Goal: Task Accomplishment & Management: Complete application form

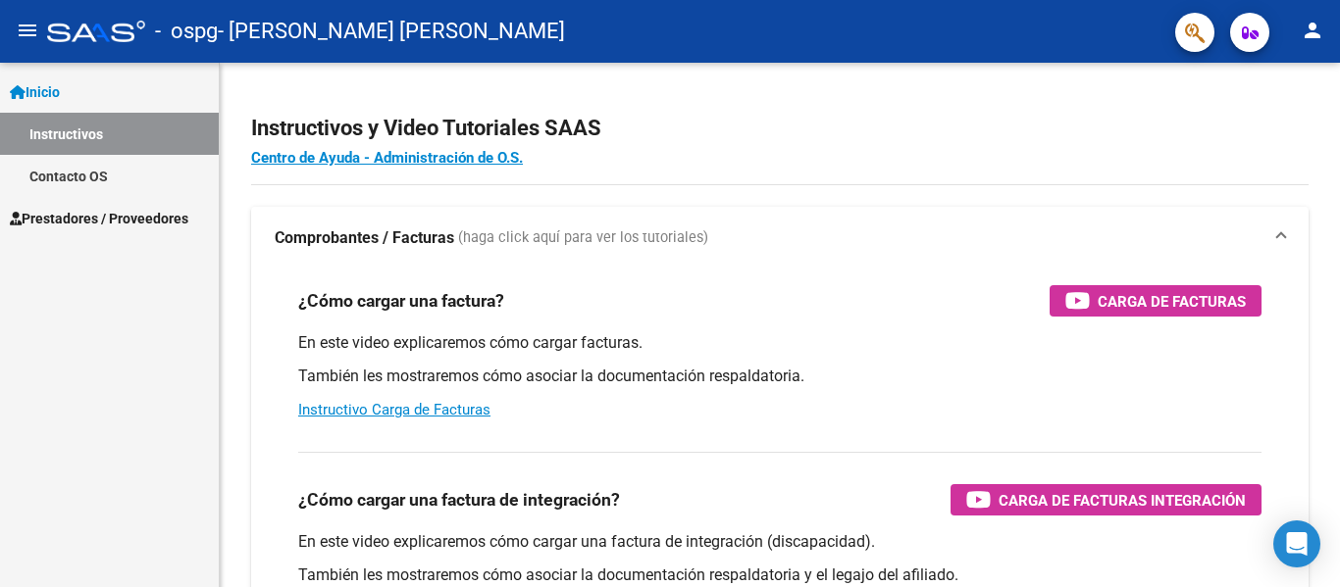
click at [127, 140] on link "Instructivos" at bounding box center [109, 134] width 219 height 42
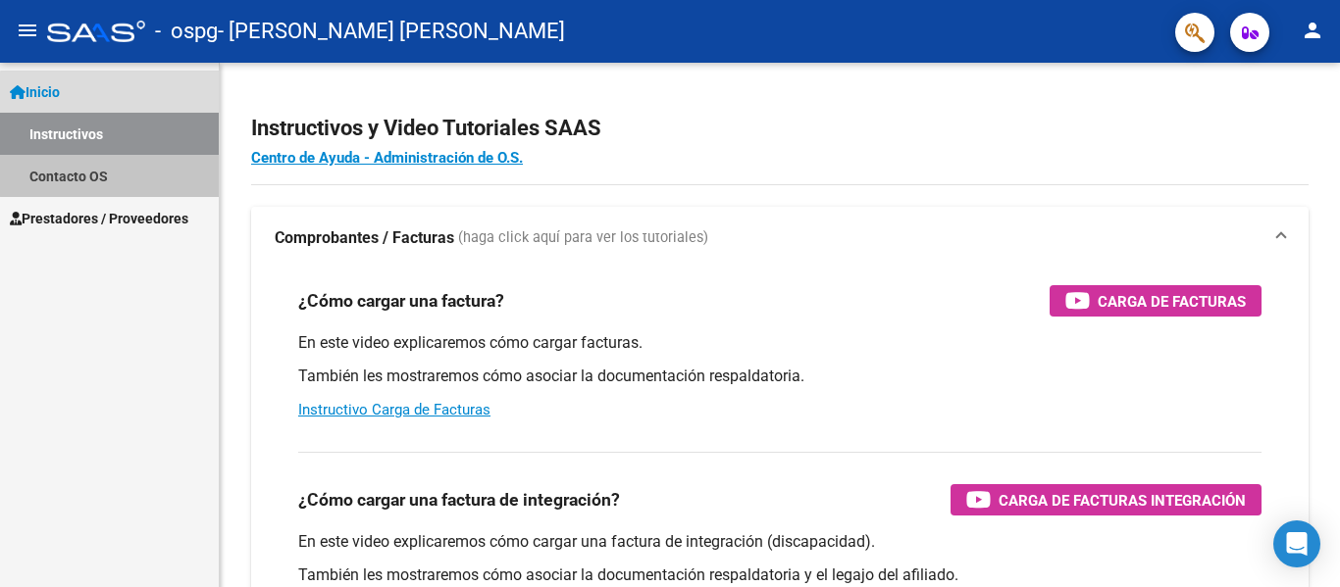
click at [120, 177] on link "Contacto OS" at bounding box center [109, 176] width 219 height 42
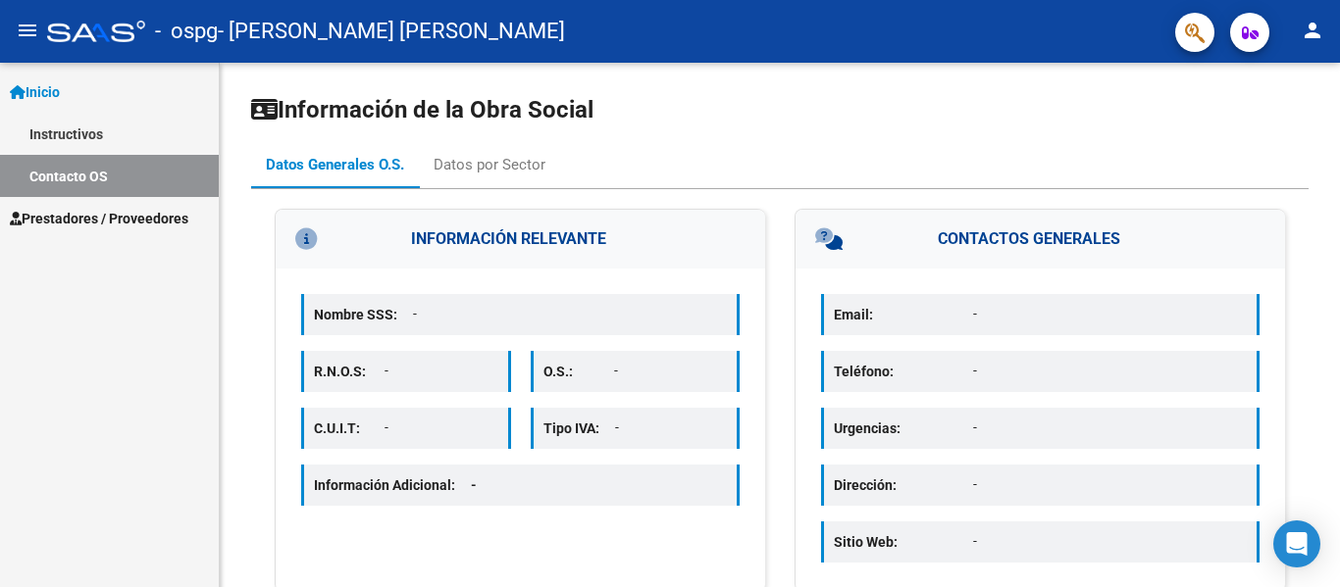
click at [178, 219] on span "Prestadores / Proveedores" at bounding box center [99, 219] width 178 height 22
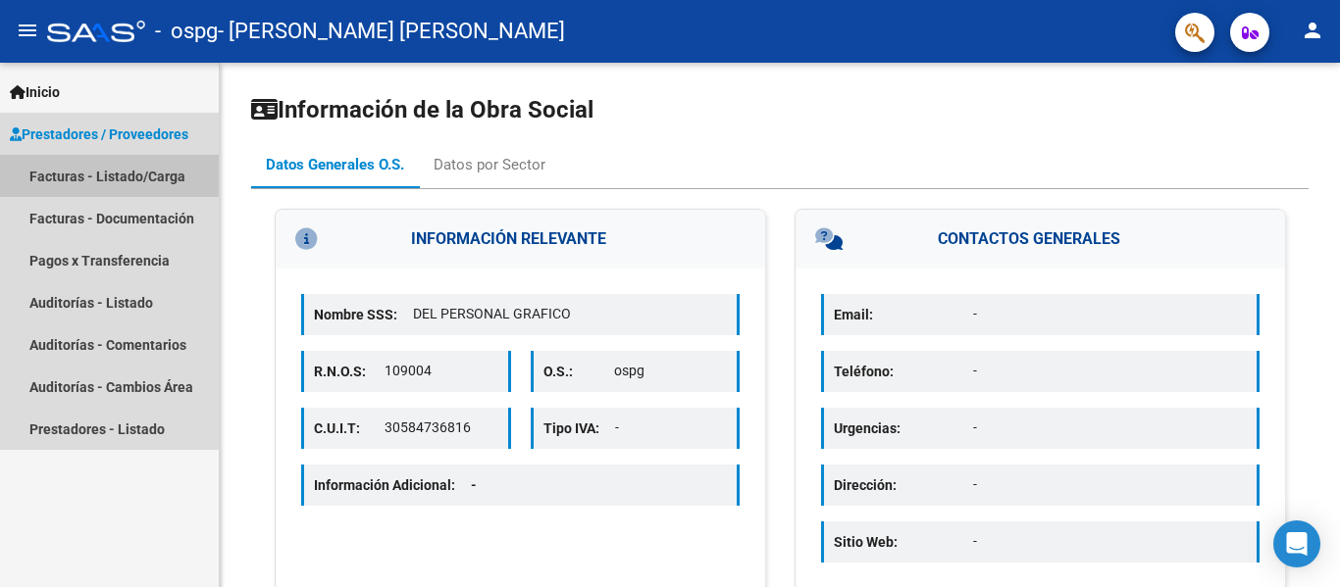
click at [175, 166] on link "Facturas - Listado/Carga" at bounding box center [109, 176] width 219 height 42
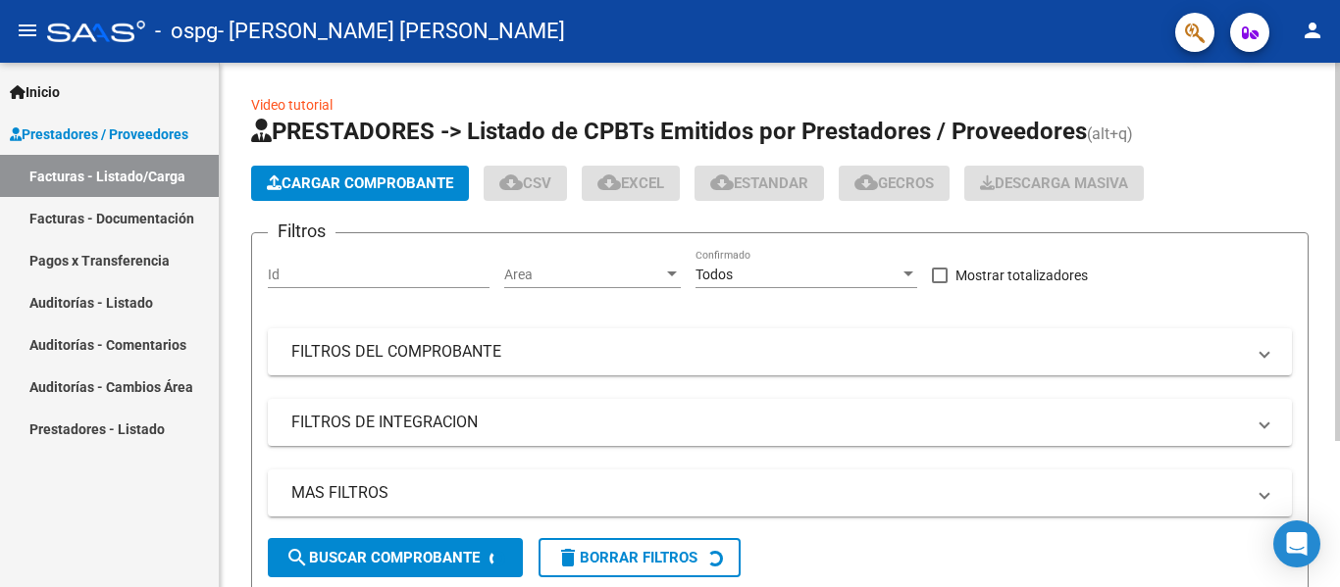
click at [418, 173] on button "Cargar Comprobante" at bounding box center [360, 183] width 218 height 35
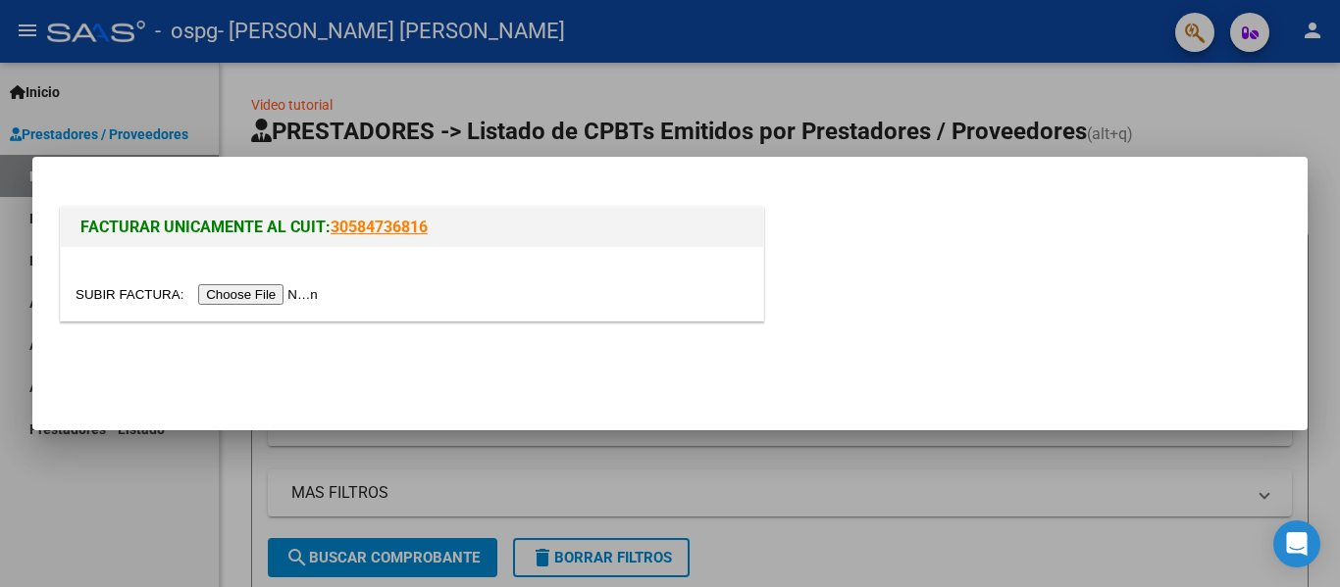
click at [304, 289] on input "file" at bounding box center [200, 294] width 248 height 21
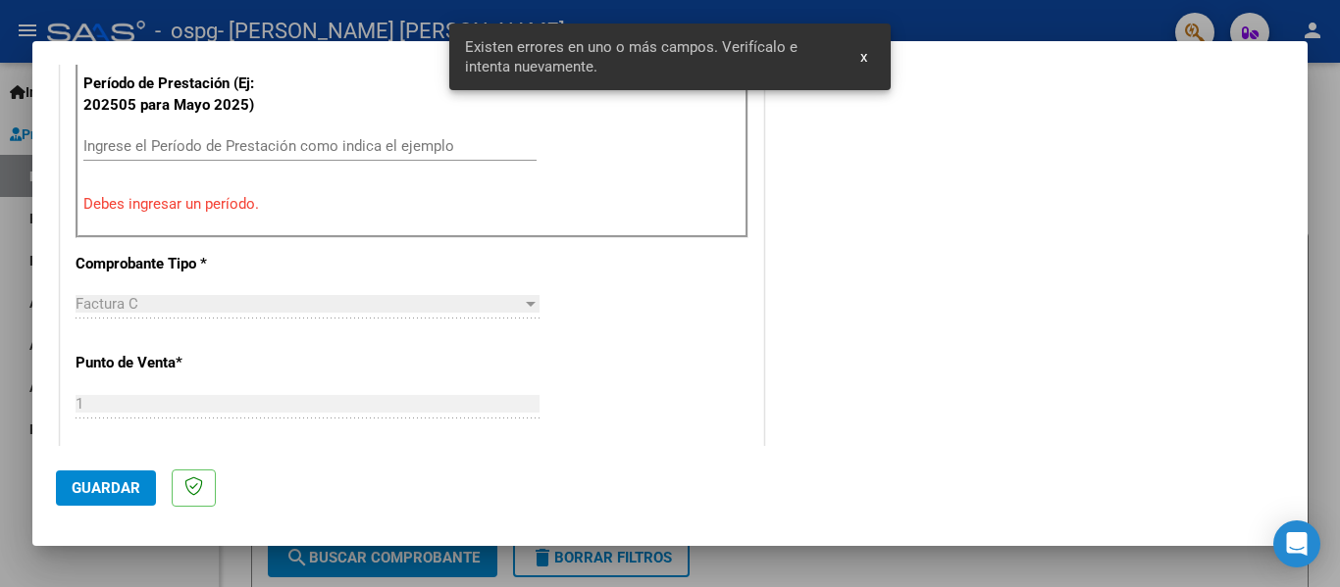
scroll to position [517, 0]
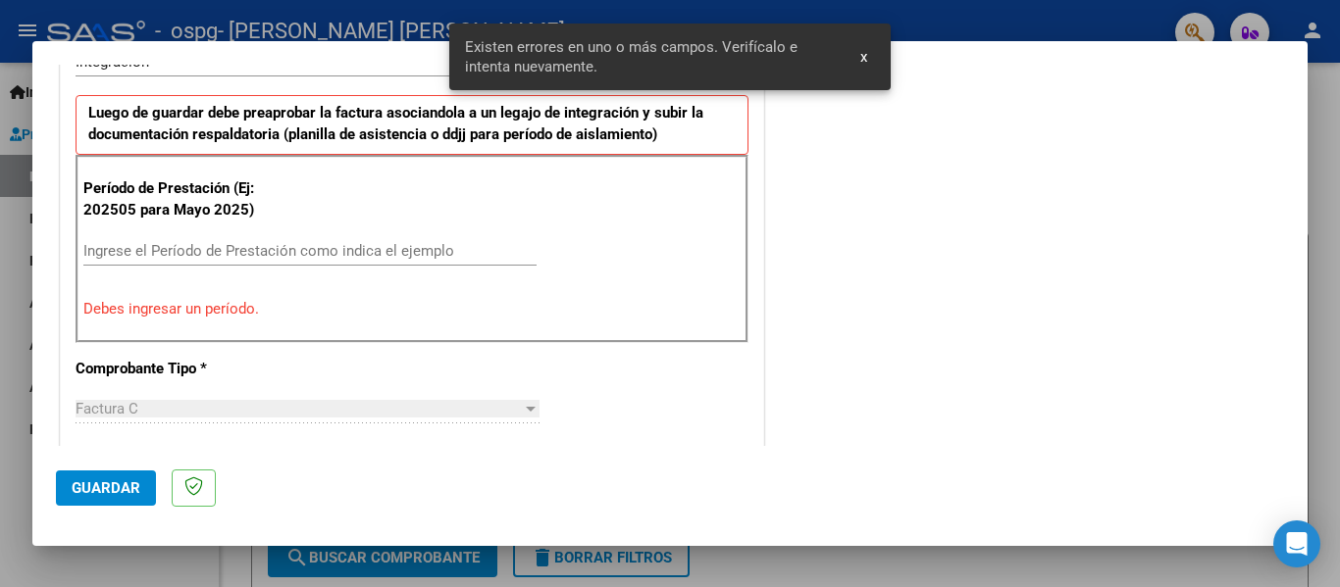
click at [303, 229] on div "Período de Prestación (Ej: 202505 para [DATE]) Ingrese el Período de Prestación…" at bounding box center [412, 249] width 673 height 188
click at [310, 237] on div "Ingrese el Período de Prestación como indica el ejemplo" at bounding box center [309, 250] width 453 height 29
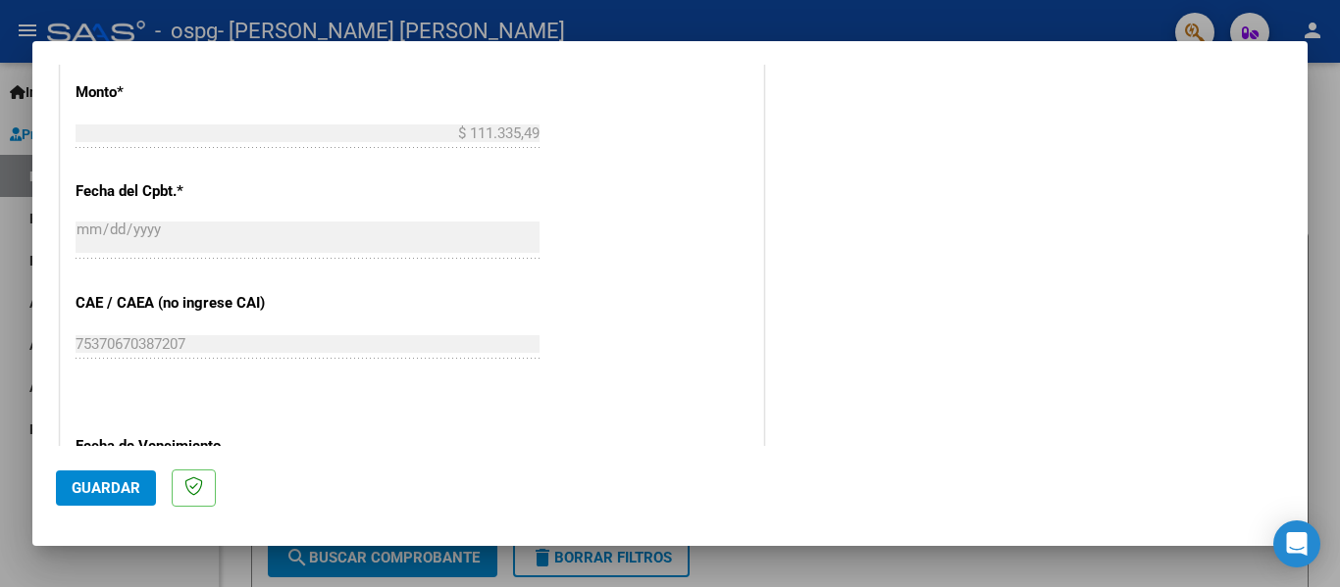
scroll to position [1301, 0]
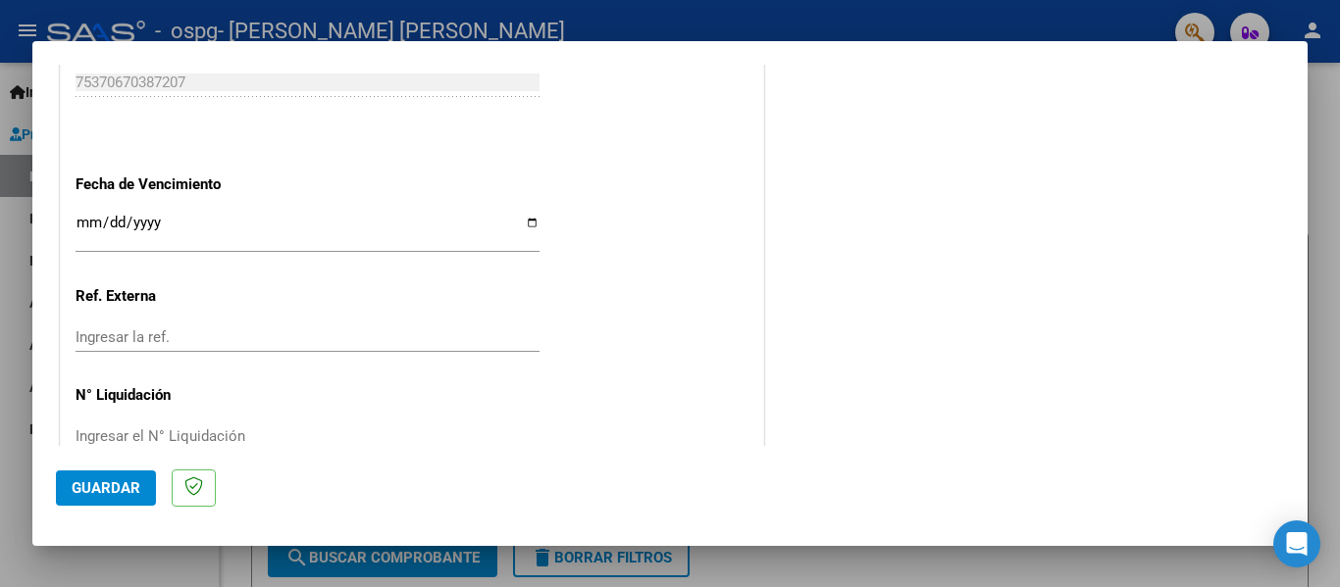
type input "202508"
click at [82, 218] on input "Ingresar la fecha" at bounding box center [308, 230] width 464 height 31
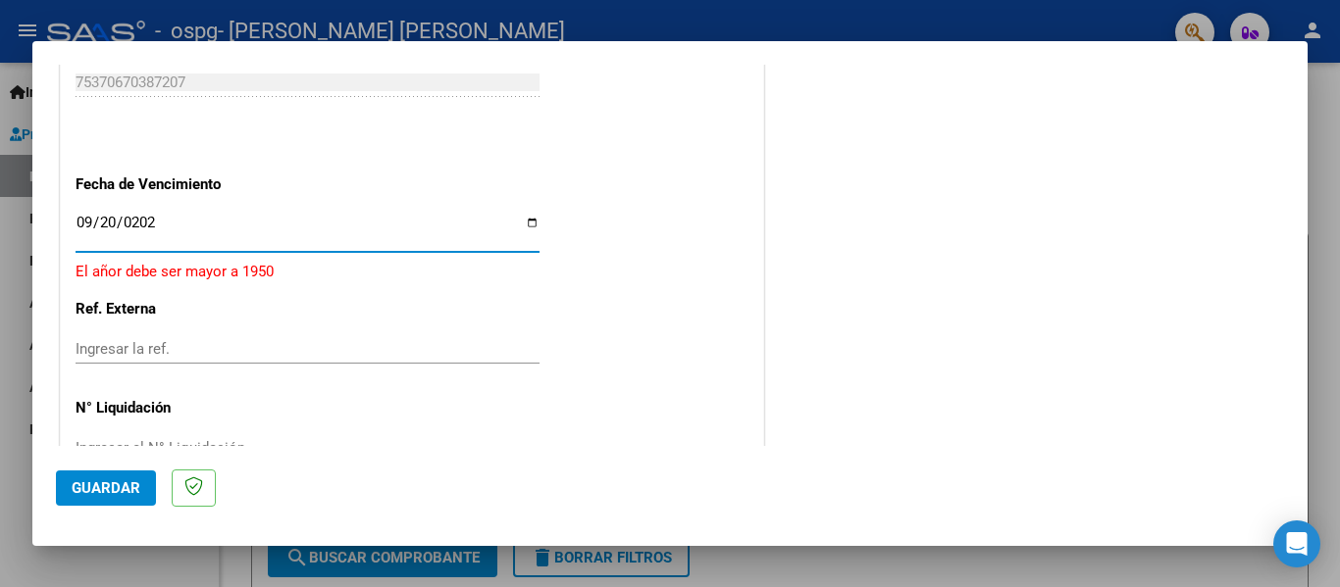
type input "[DATE]"
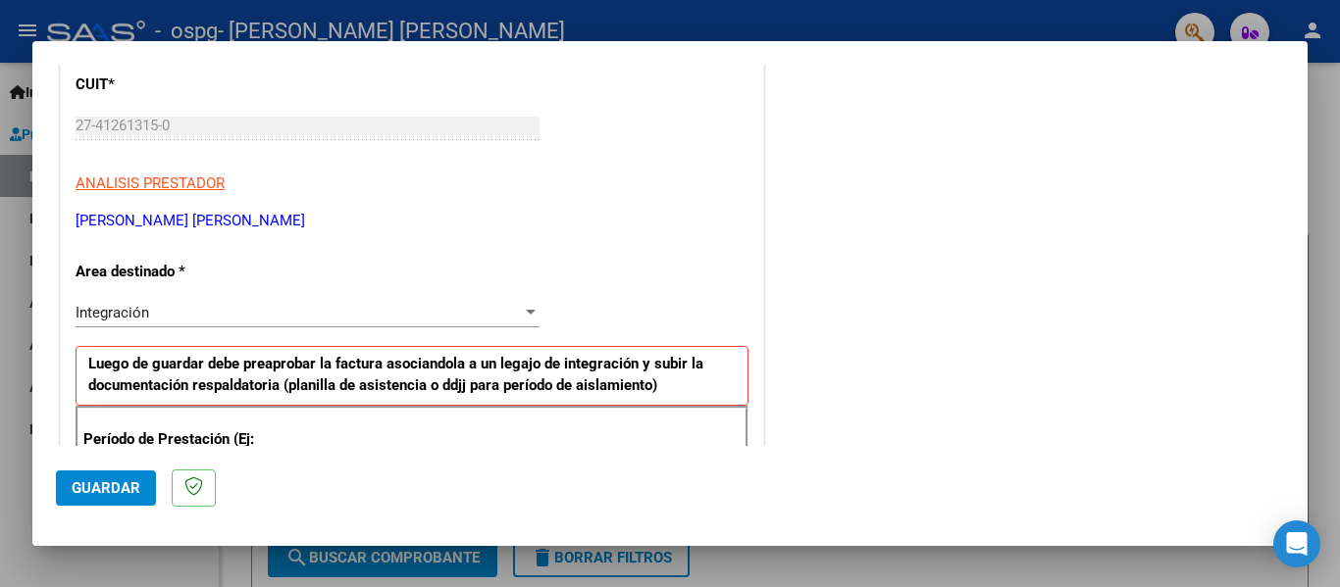
scroll to position [0, 0]
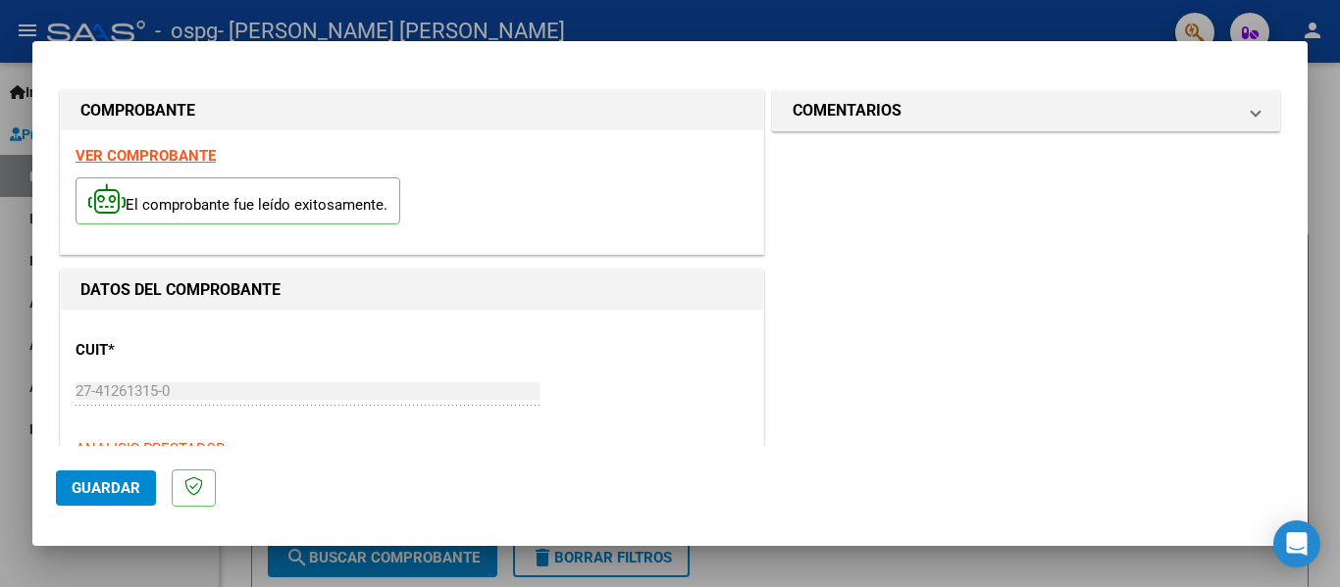
click at [127, 472] on button "Guardar" at bounding box center [106, 488] width 100 height 35
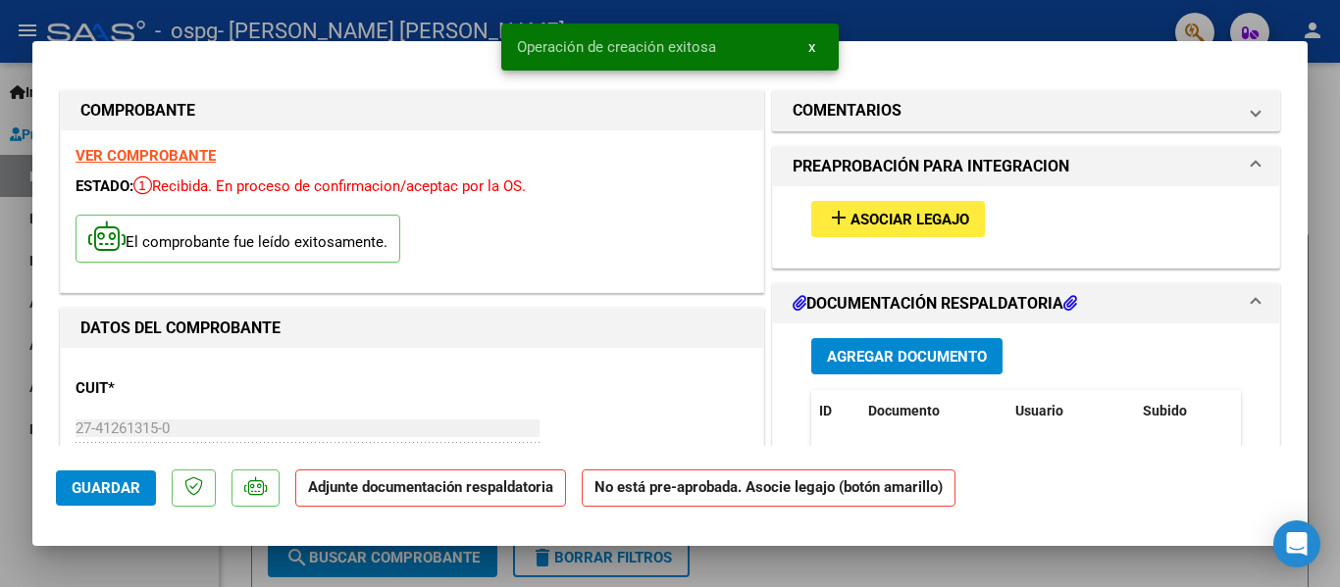
click at [895, 214] on span "Asociar Legajo" at bounding box center [909, 220] width 119 height 18
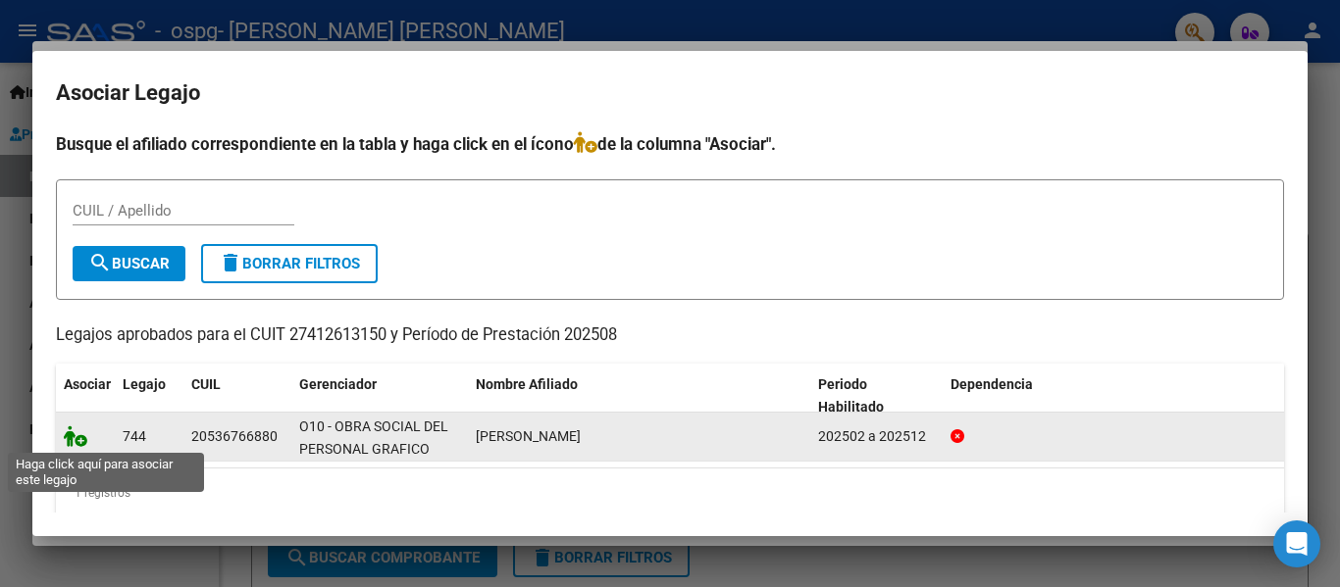
click at [71, 446] on icon at bounding box center [76, 437] width 24 height 22
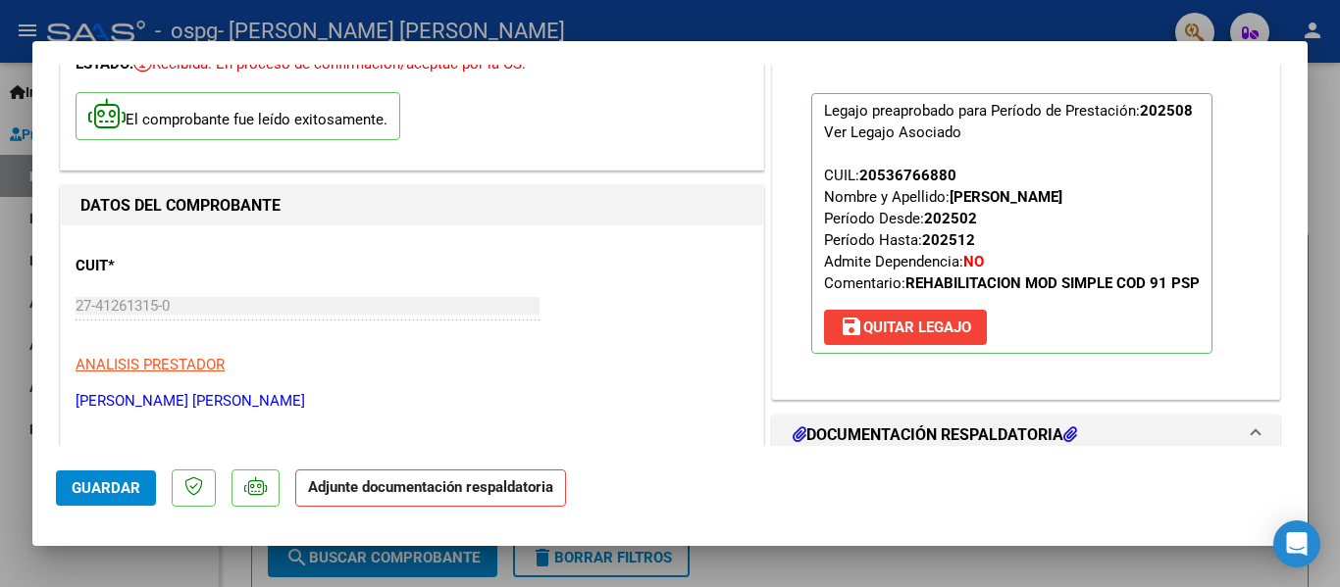
scroll to position [392, 0]
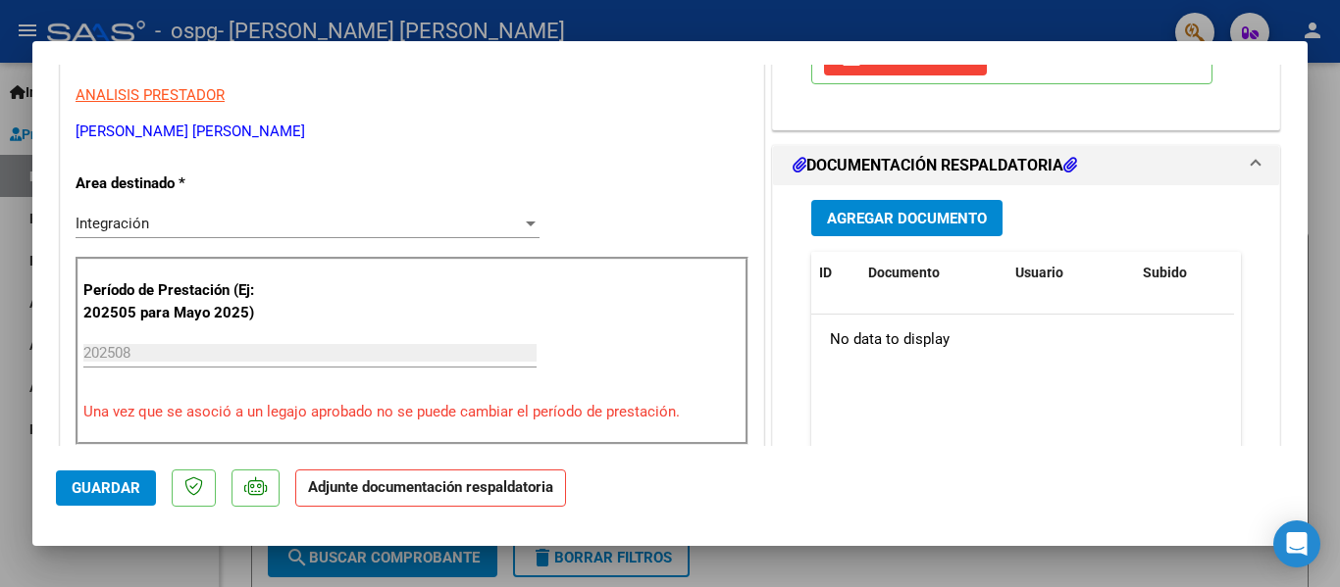
click at [926, 229] on button "Agregar Documento" at bounding box center [906, 218] width 191 height 36
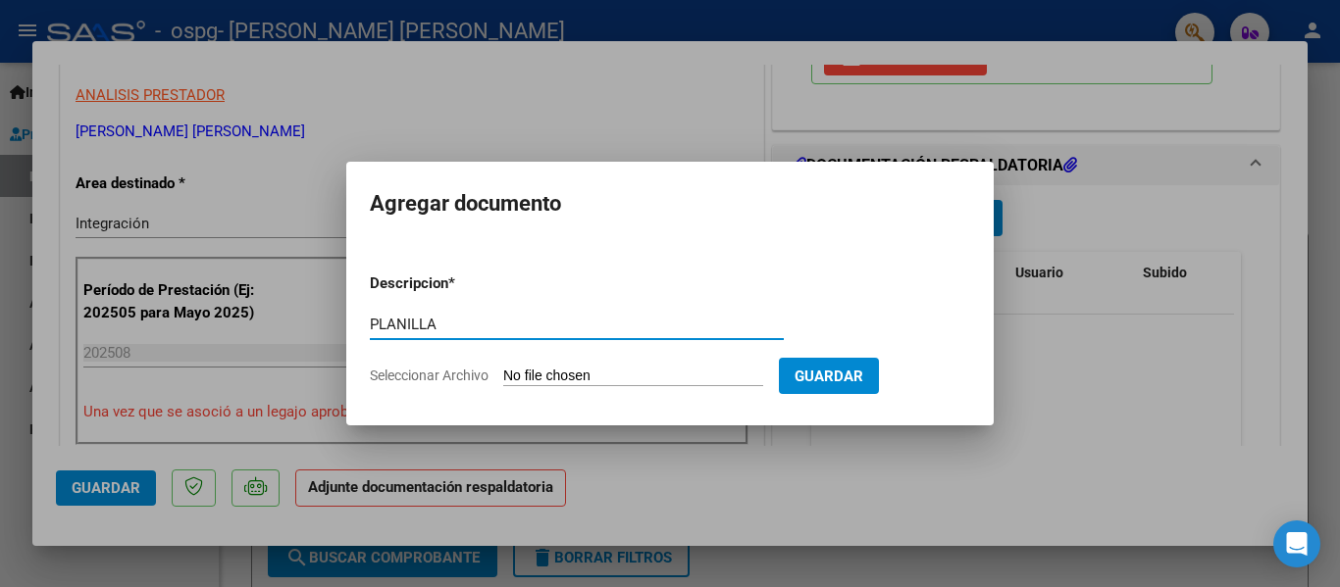
type input "PLANILLA"
click at [469, 378] on span "Seleccionar Archivo" at bounding box center [429, 376] width 119 height 16
click at [503, 378] on input "Seleccionar Archivo" at bounding box center [633, 377] width 260 height 19
click at [525, 368] on input "Seleccionar Archivo" at bounding box center [633, 377] width 260 height 19
type input "C:\fakepath\[PERSON_NAME].pdf"
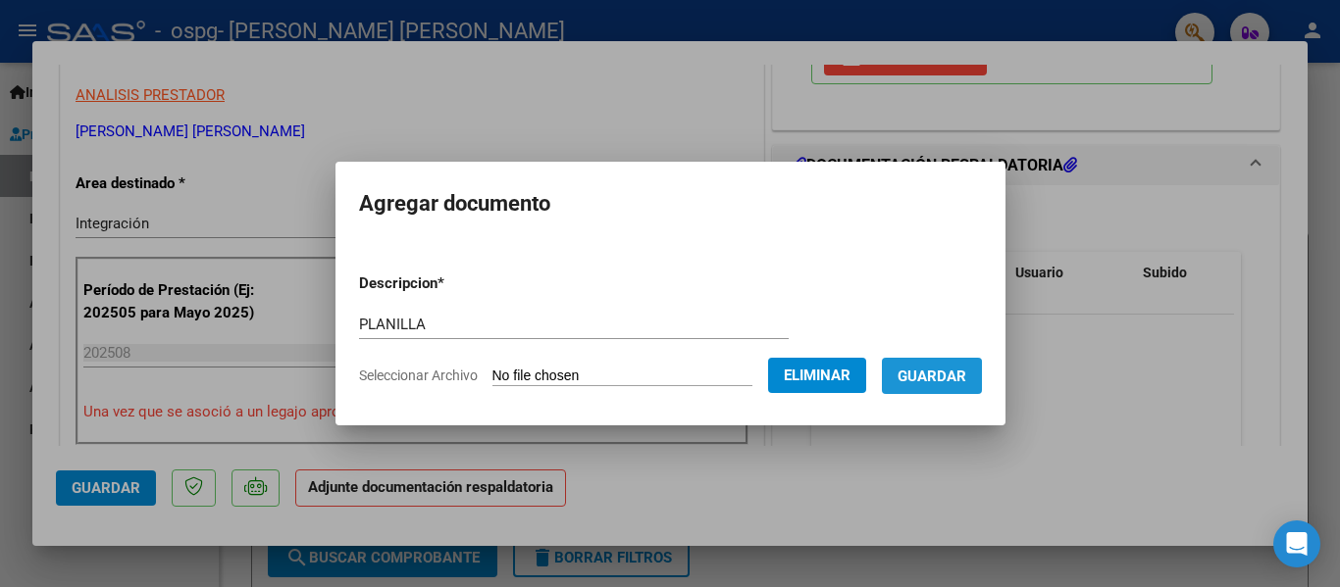
click at [948, 381] on span "Guardar" at bounding box center [931, 377] width 69 height 18
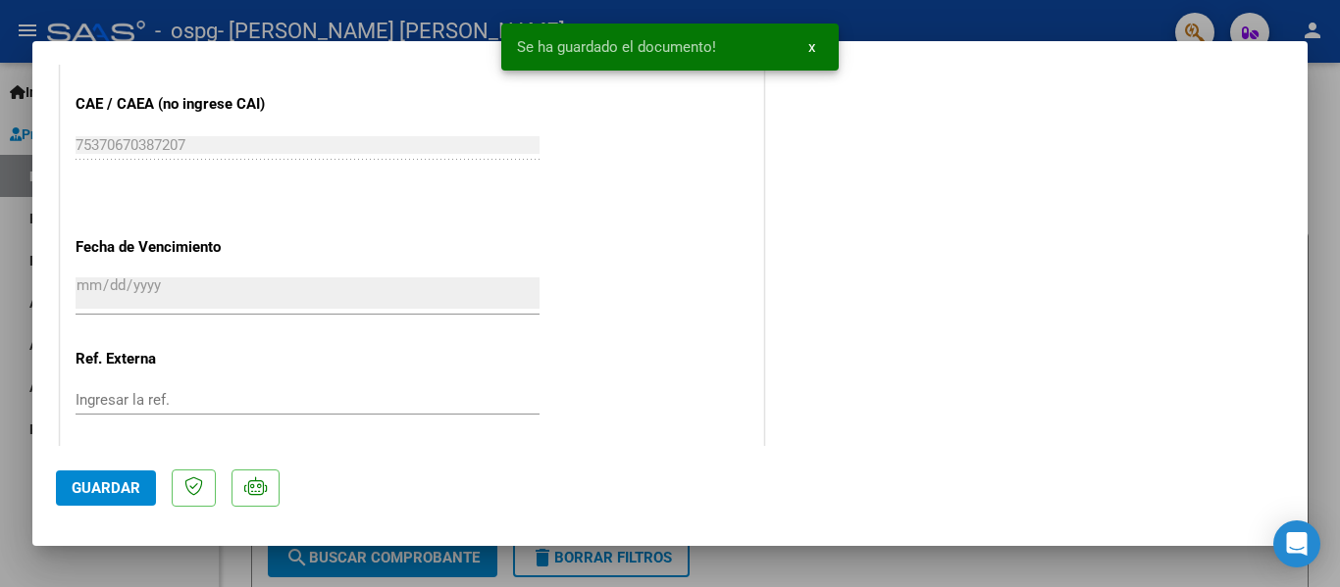
scroll to position [1374, 0]
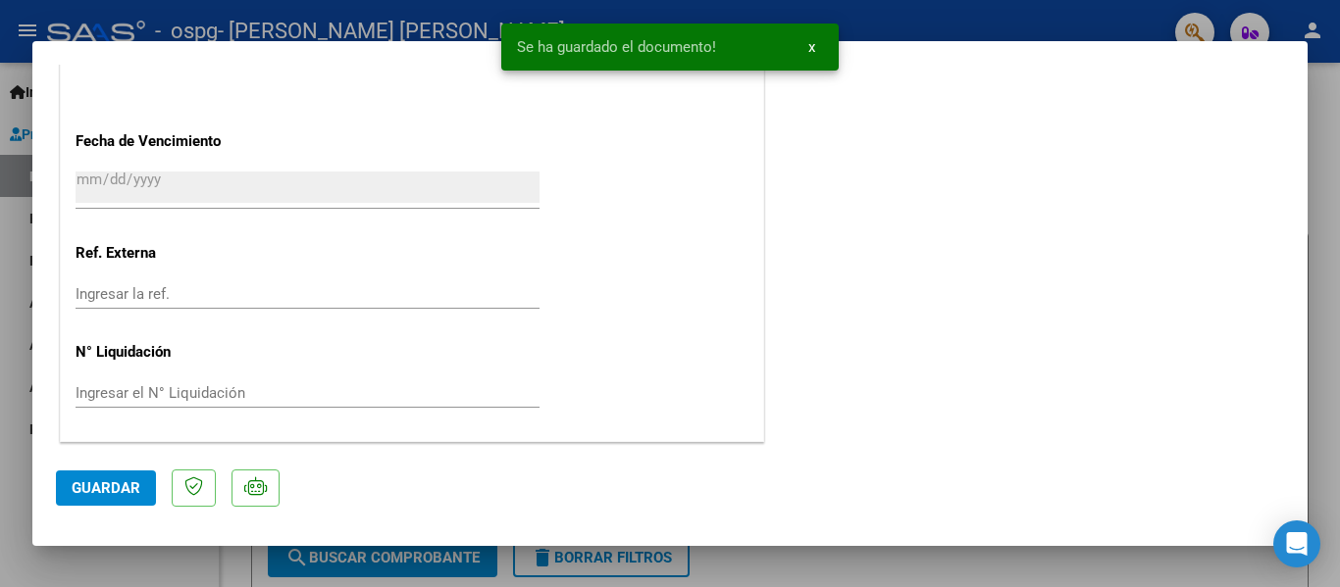
click at [115, 487] on span "Guardar" at bounding box center [106, 489] width 69 height 18
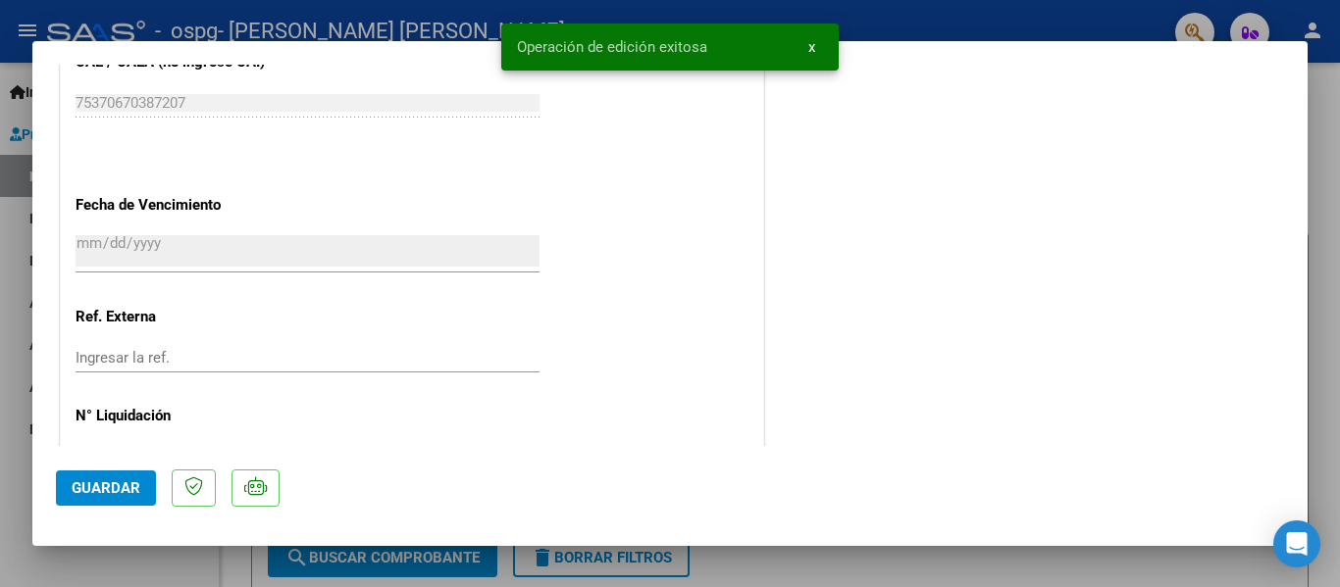
scroll to position [1276, 0]
